Goal: Transaction & Acquisition: Purchase product/service

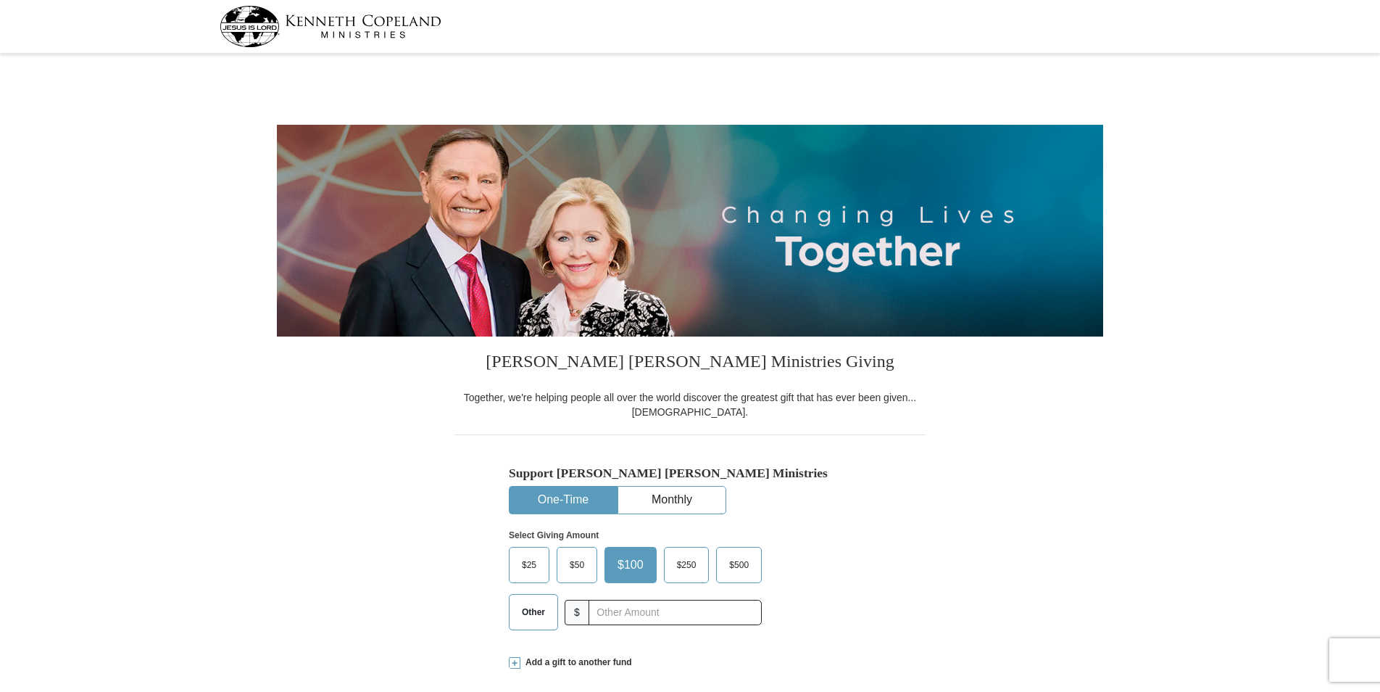
select select "WI"
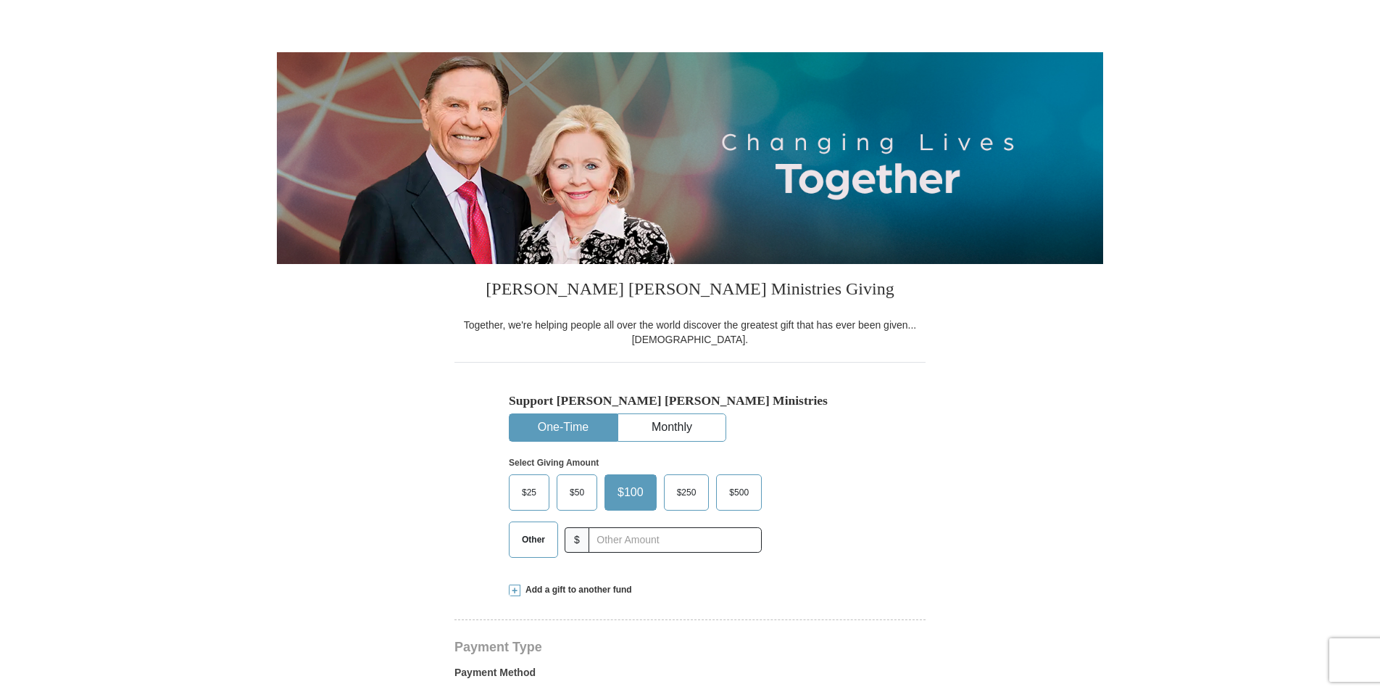
click at [581, 426] on button "One-Time" at bounding box center [563, 427] width 107 height 27
click at [536, 539] on span "Other" at bounding box center [534, 539] width 38 height 22
click at [0, 0] on input "Other" at bounding box center [0, 0] width 0 height 0
click at [573, 589] on span "Add a gift to another fund" at bounding box center [576, 590] width 112 height 12
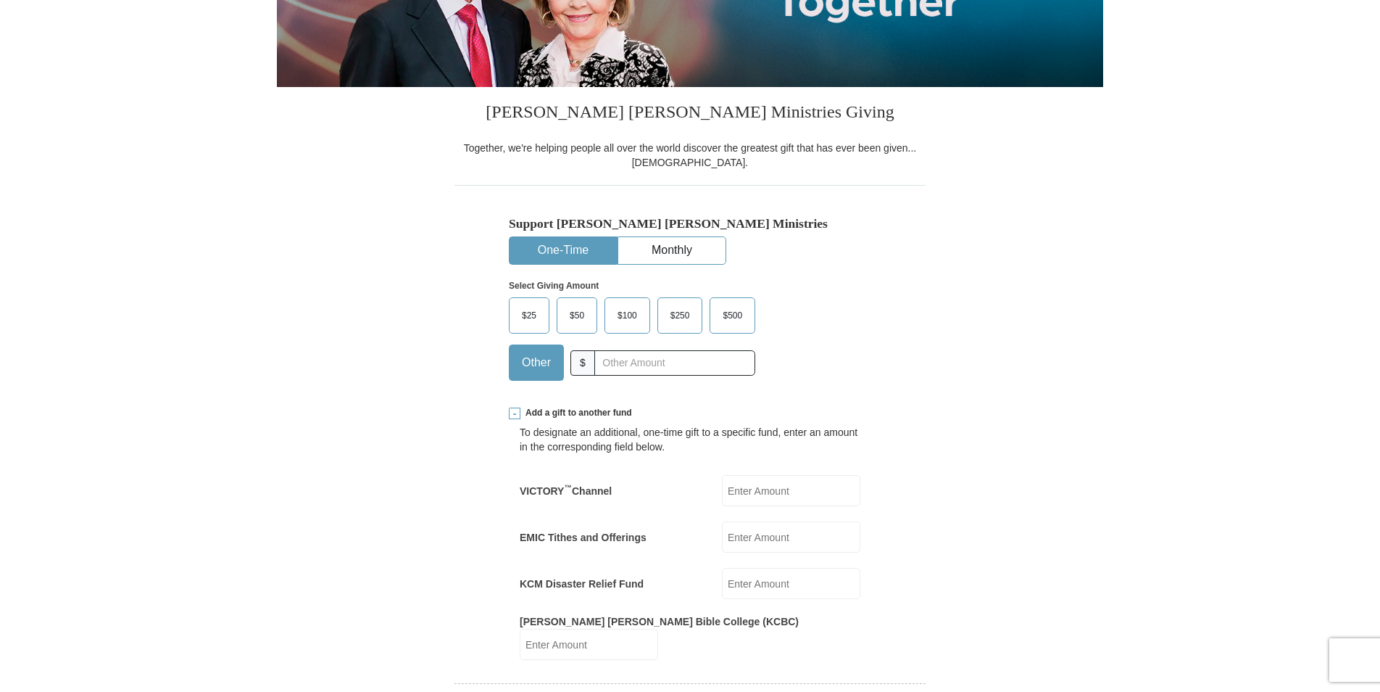
scroll to position [290, 0]
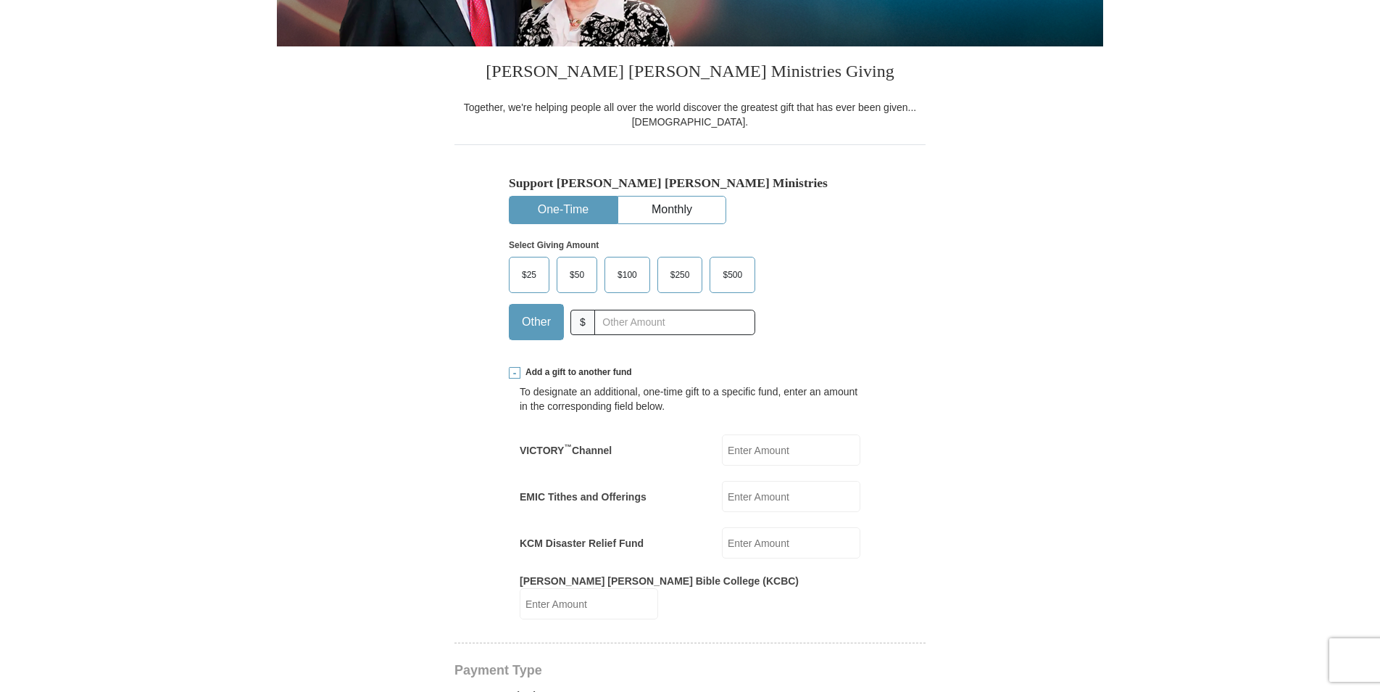
click at [791, 496] on input "EMIC Tithes and Offerings" at bounding box center [791, 496] width 138 height 31
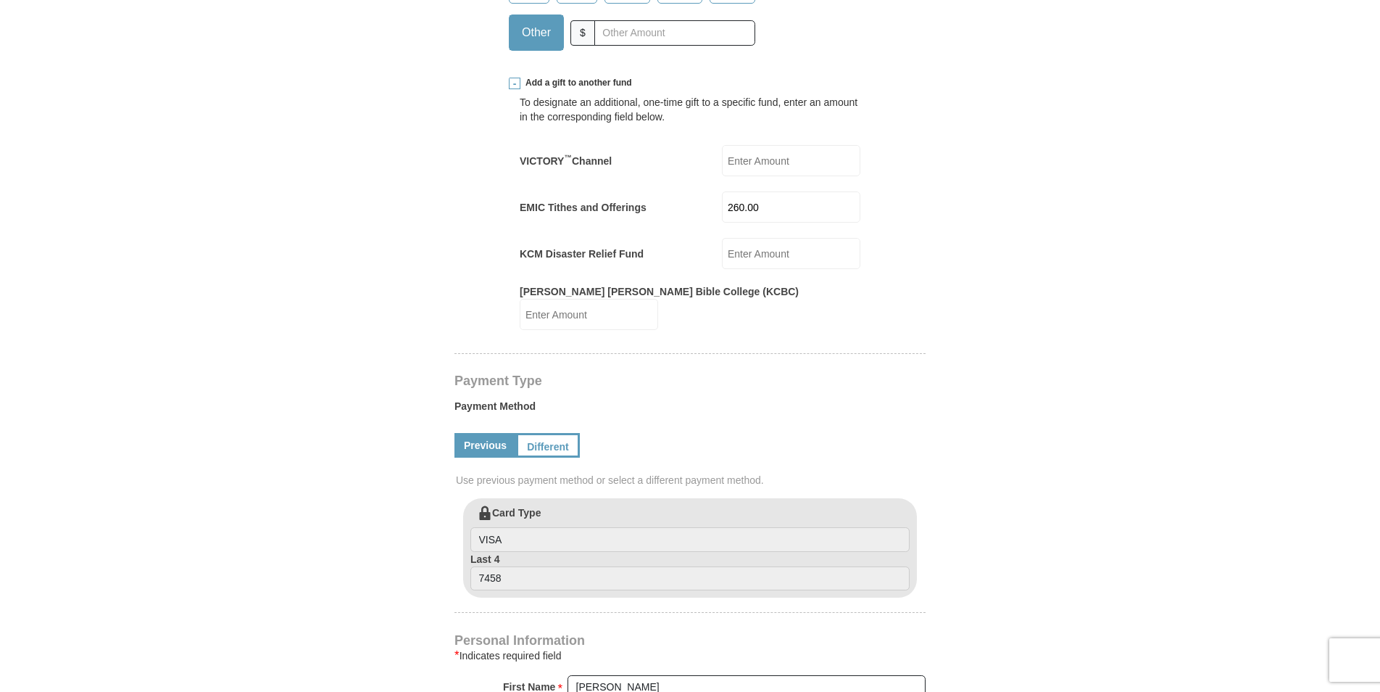
scroll to position [580, 0]
type input "260.00"
click at [555, 432] on link "Different" at bounding box center [546, 444] width 61 height 25
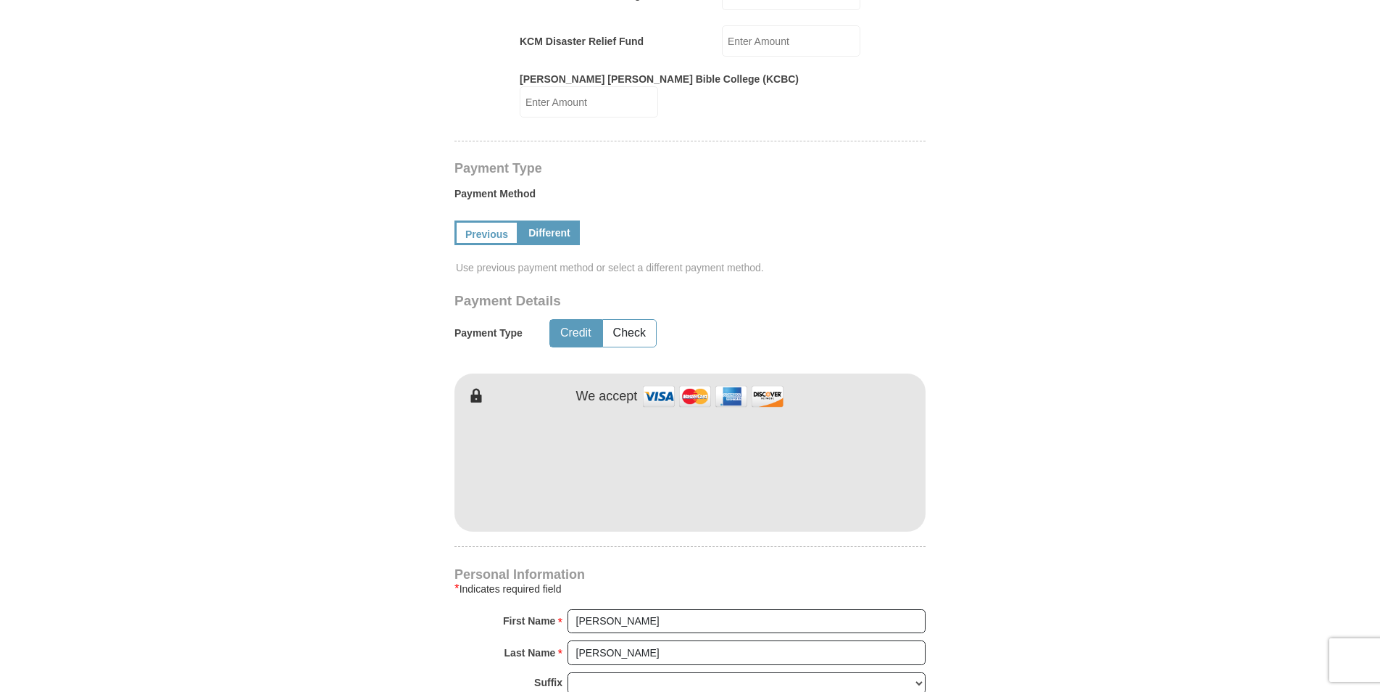
scroll to position [797, 0]
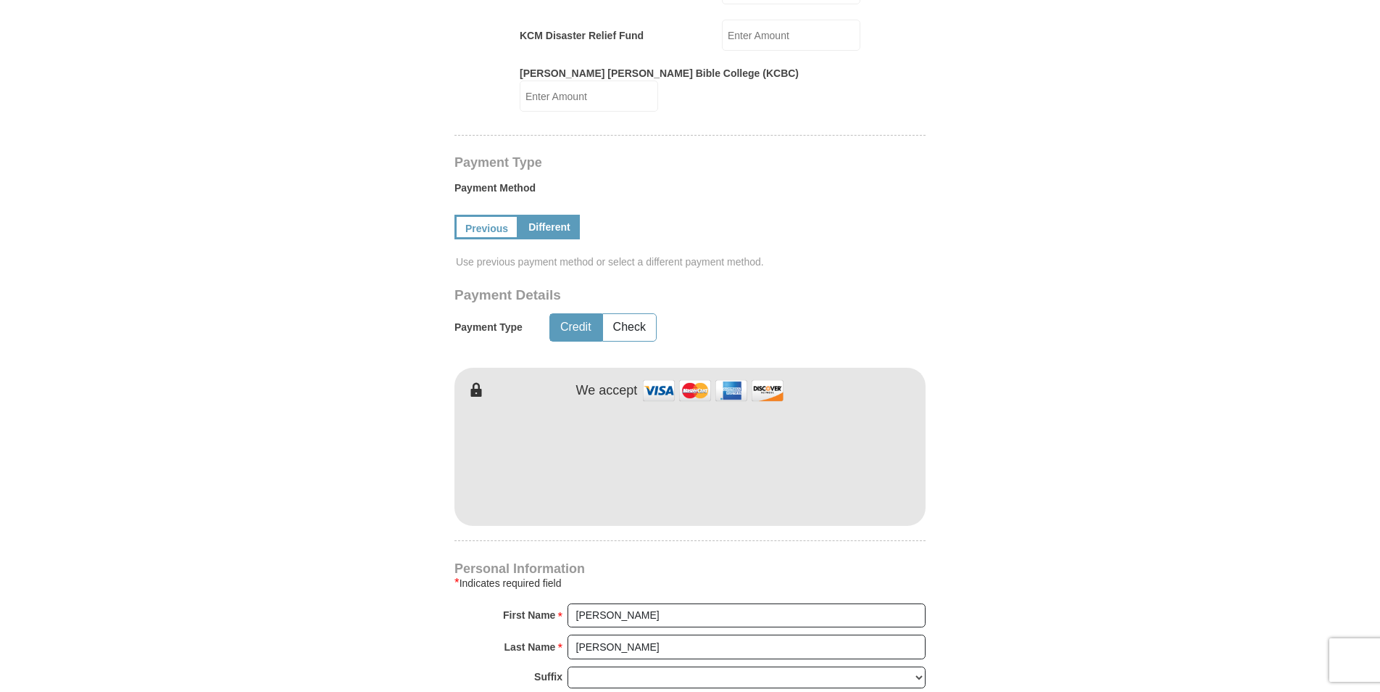
click at [573, 314] on button "Credit" at bounding box center [575, 327] width 51 height 27
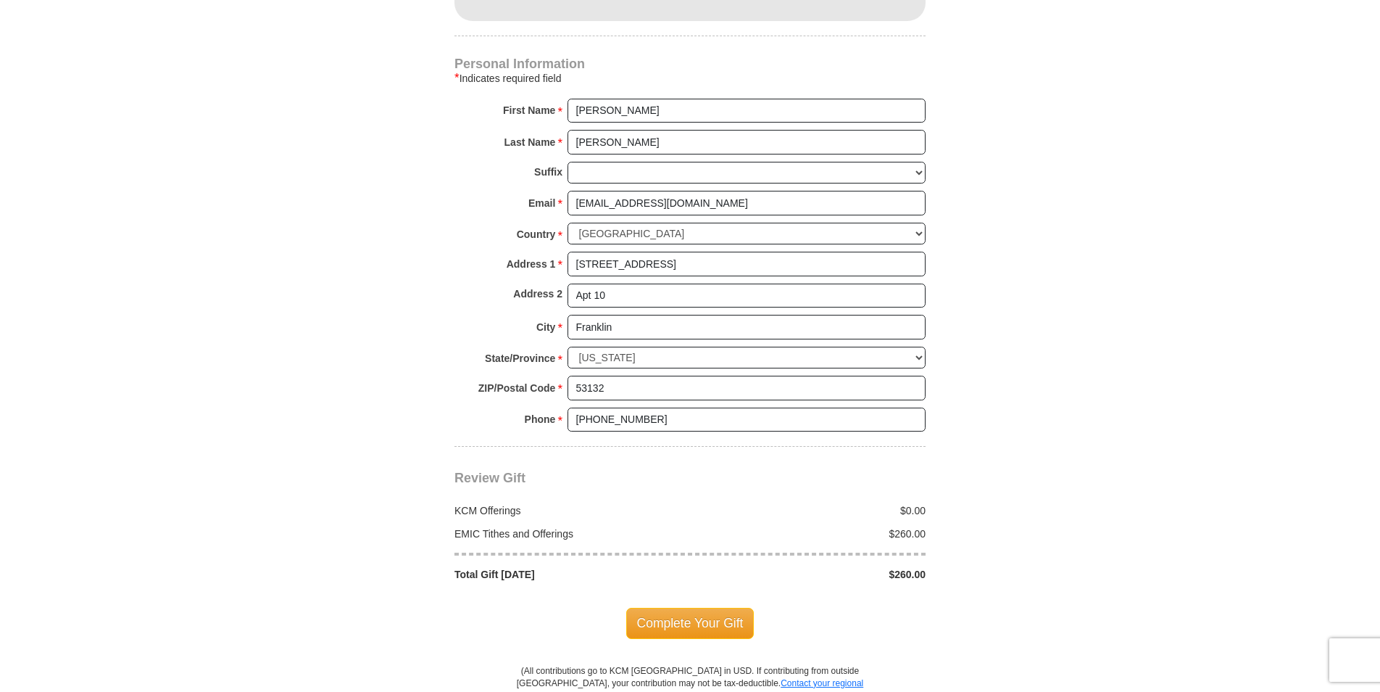
scroll to position [1305, 0]
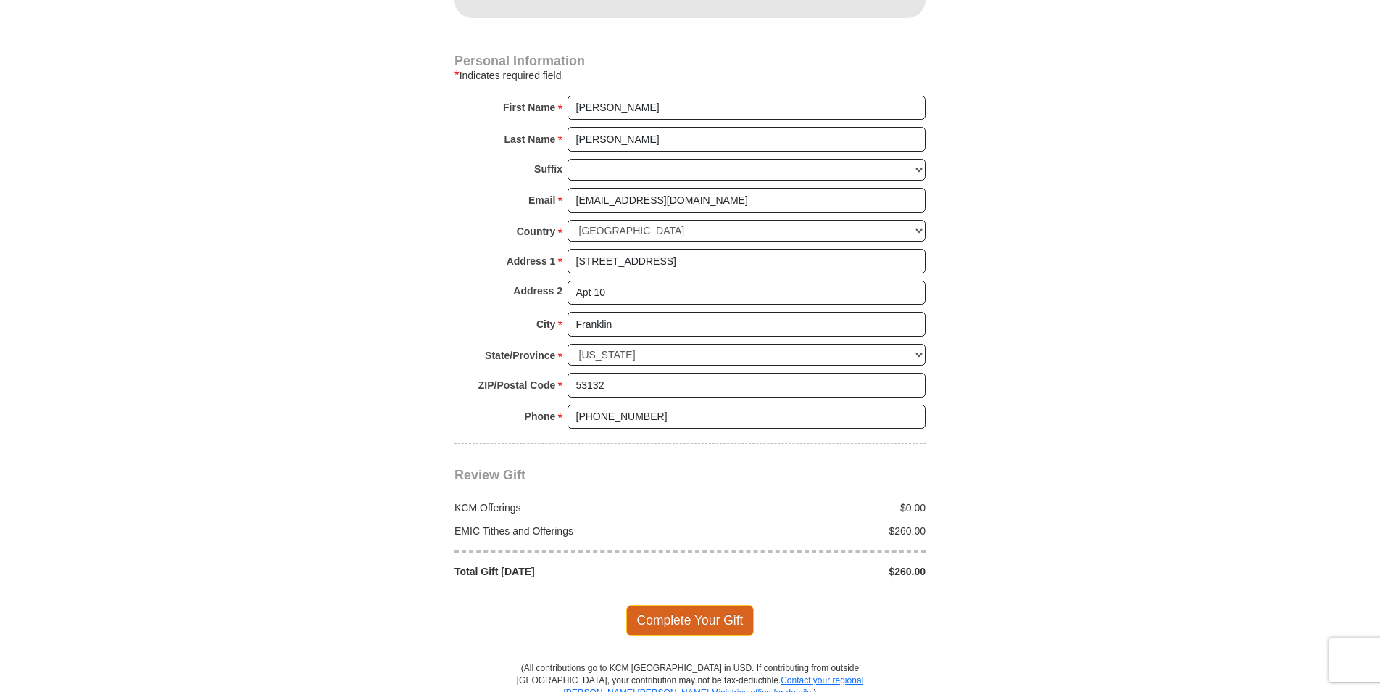
click at [699, 605] on span "Complete Your Gift" at bounding box center [690, 620] width 128 height 30
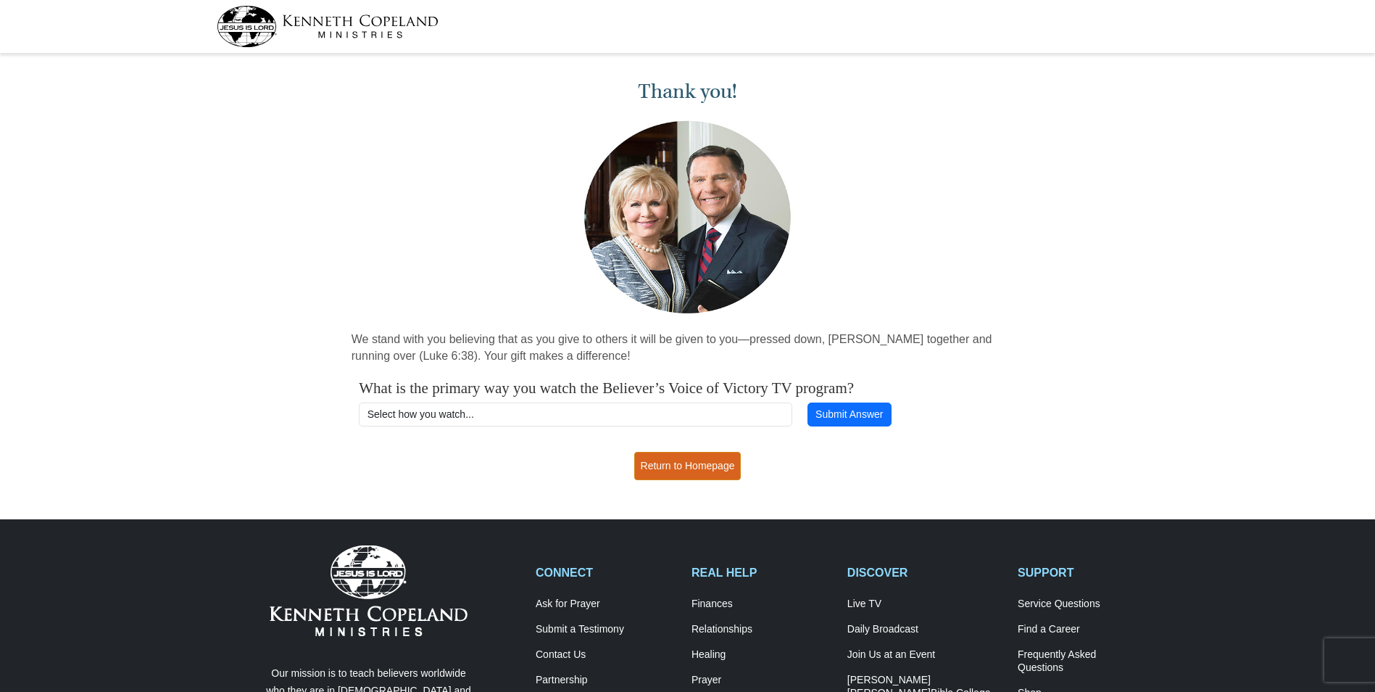
click at [671, 465] on link "Return to Homepage" at bounding box center [687, 466] width 107 height 28
